Goal: Task Accomplishment & Management: Manage account settings

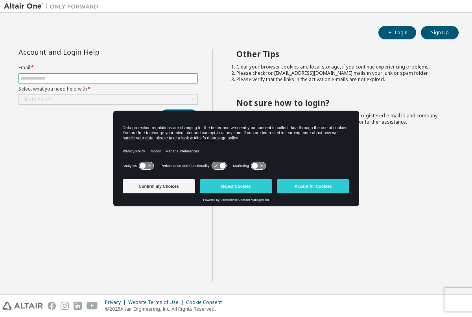
click at [128, 80] on input "text" at bounding box center [107, 78] width 175 height 6
type input "**********"
click at [108, 100] on div "Click to select" at bounding box center [108, 99] width 179 height 9
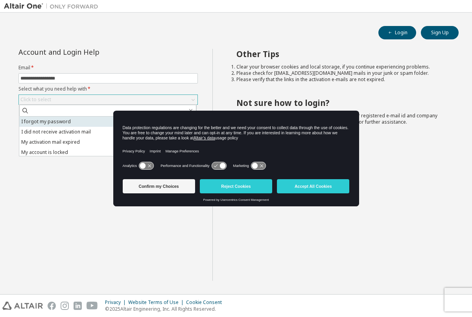
click at [66, 125] on li "I forgot my password" at bounding box center [107, 121] width 177 height 10
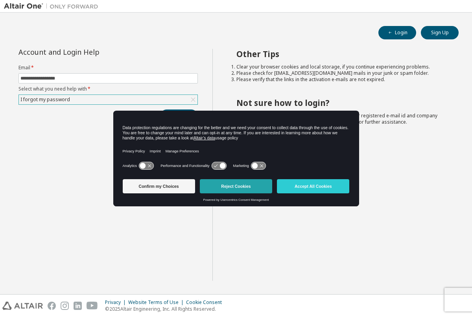
click at [245, 189] on button "Reject Cookies" at bounding box center [236, 186] width 72 height 14
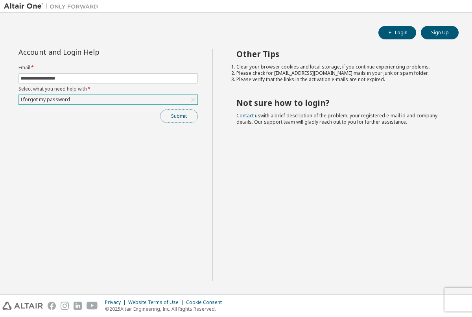
click at [173, 116] on button "Submit" at bounding box center [179, 115] width 38 height 13
click at [184, 116] on button "Submit" at bounding box center [179, 115] width 38 height 13
